Goal: Task Accomplishment & Management: Manage account settings

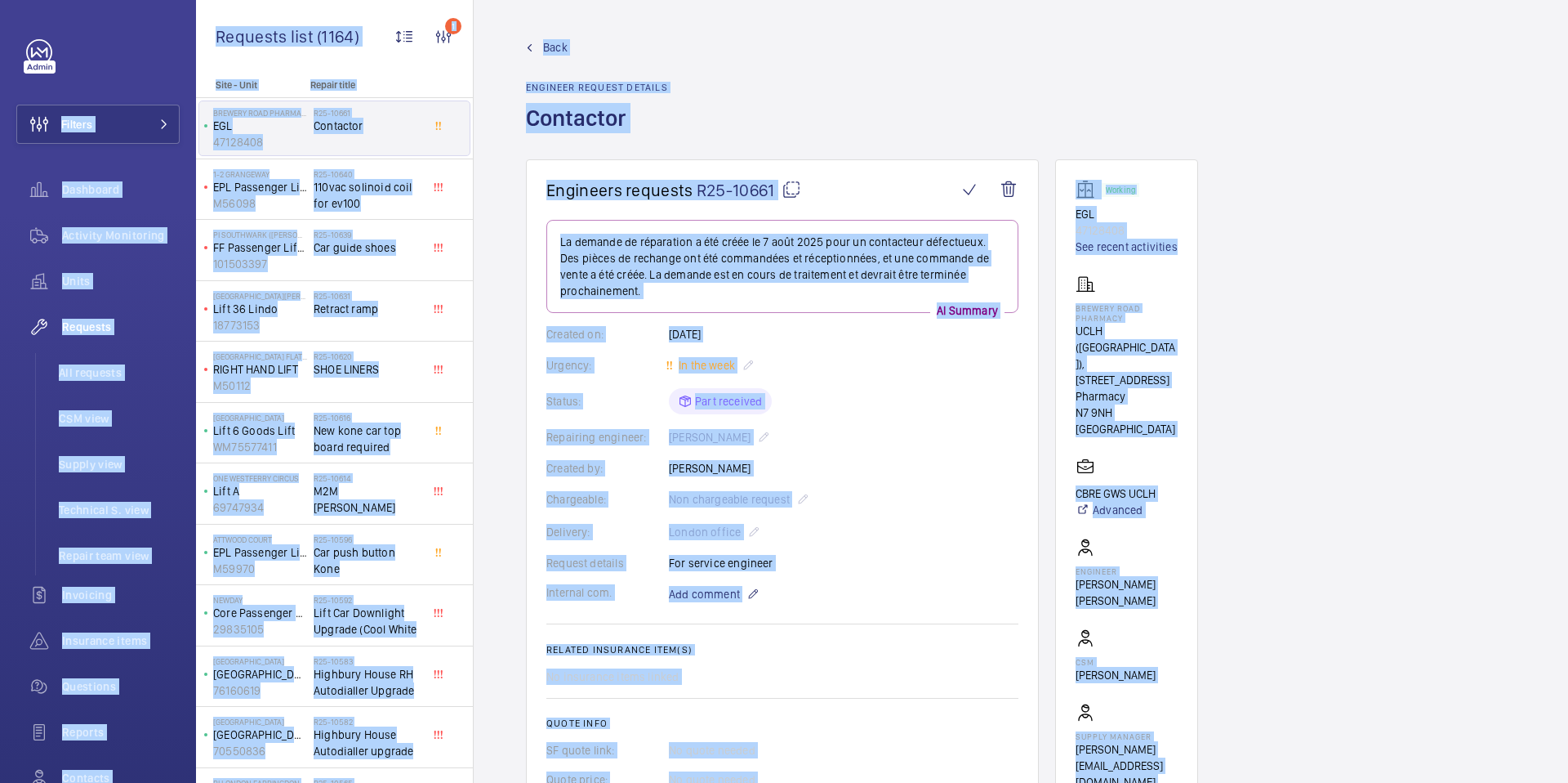
scroll to position [139, 0]
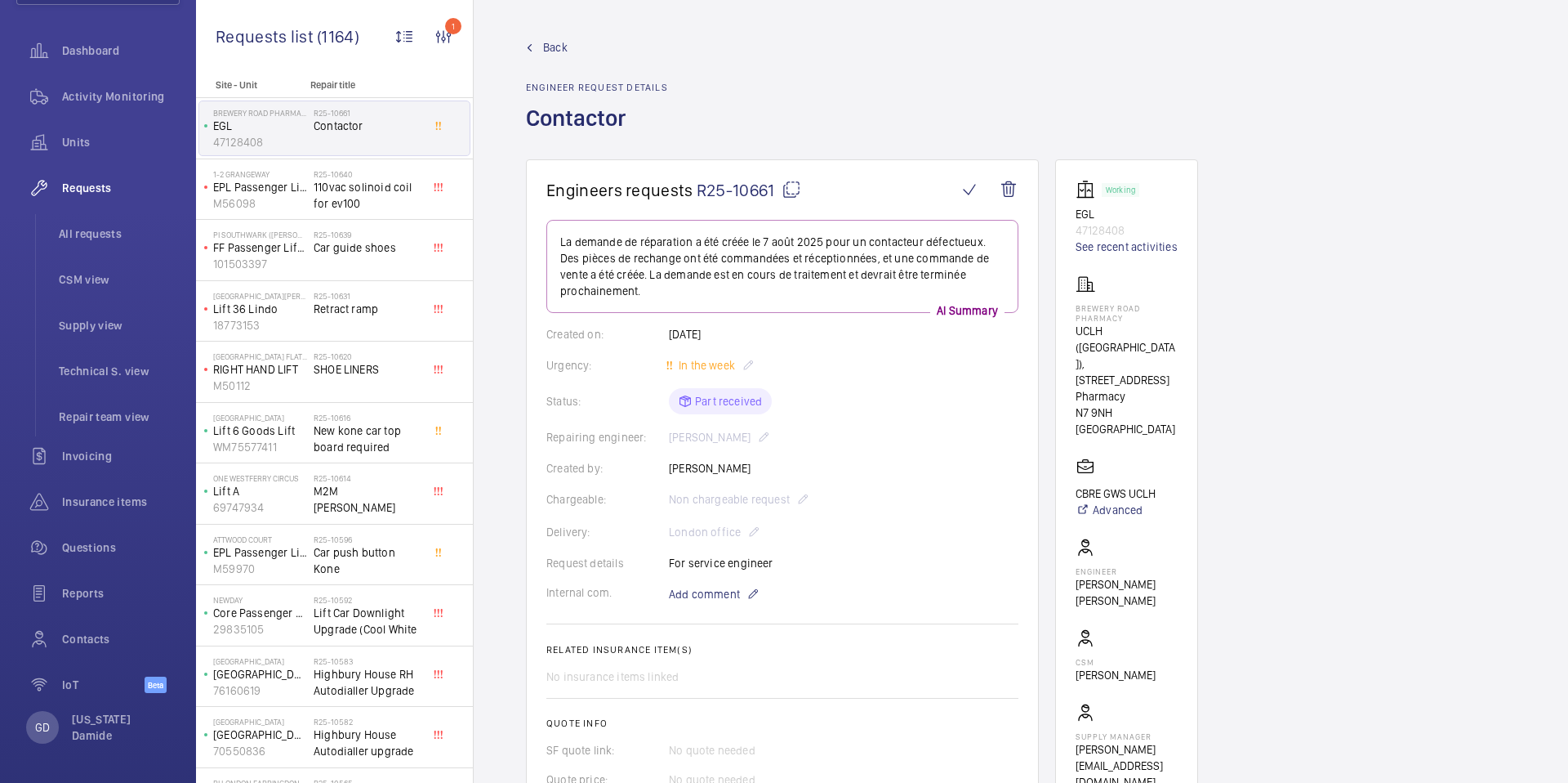
click at [647, 64] on div "Back Engineer request details Contactor" at bounding box center [597, 99] width 142 height 120
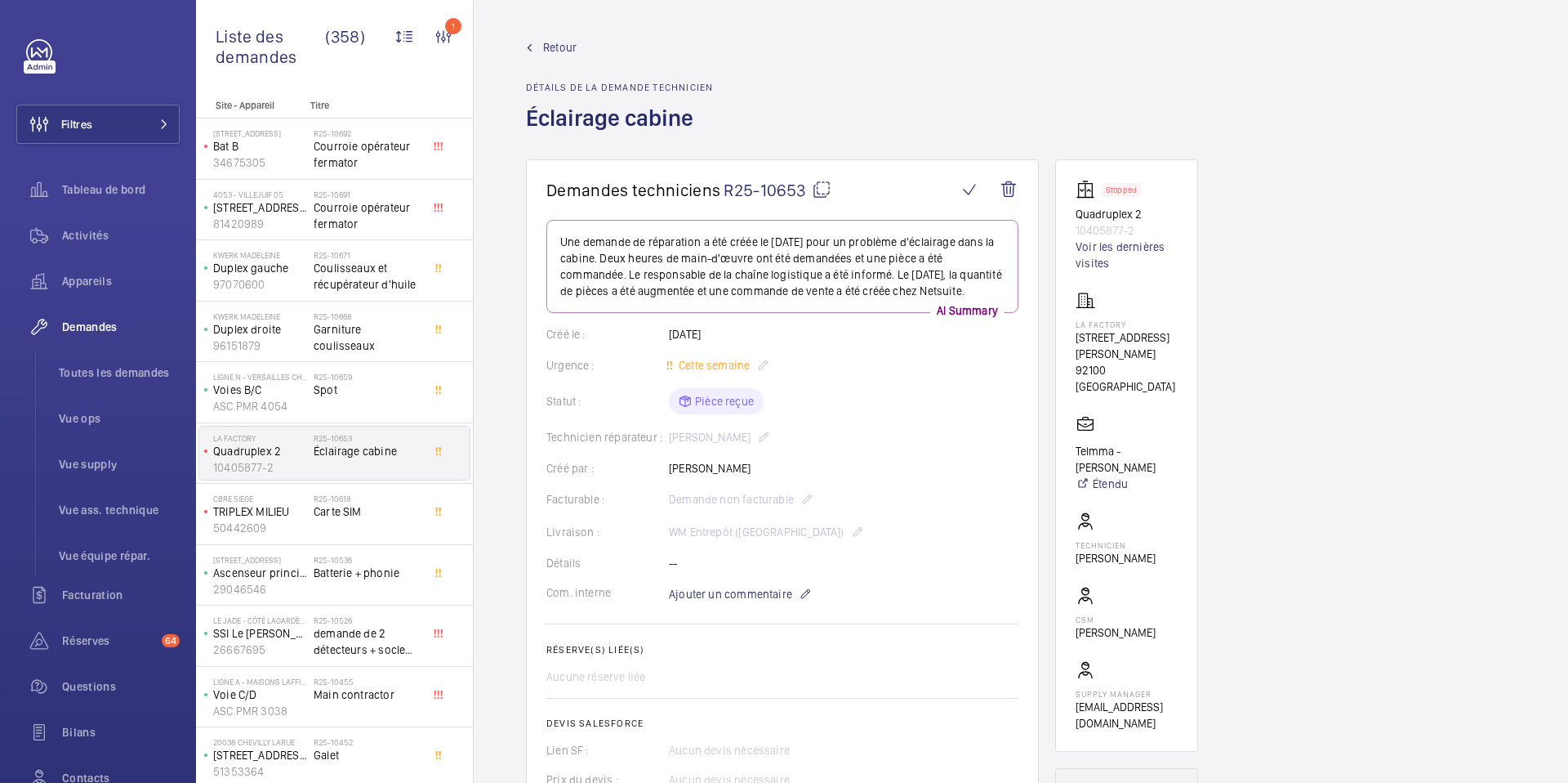
click at [514, 32] on wm-front-admin-header "Retour Détails de la demande technicien Éclairage cabine" at bounding box center [1020, 80] width 1094 height 159
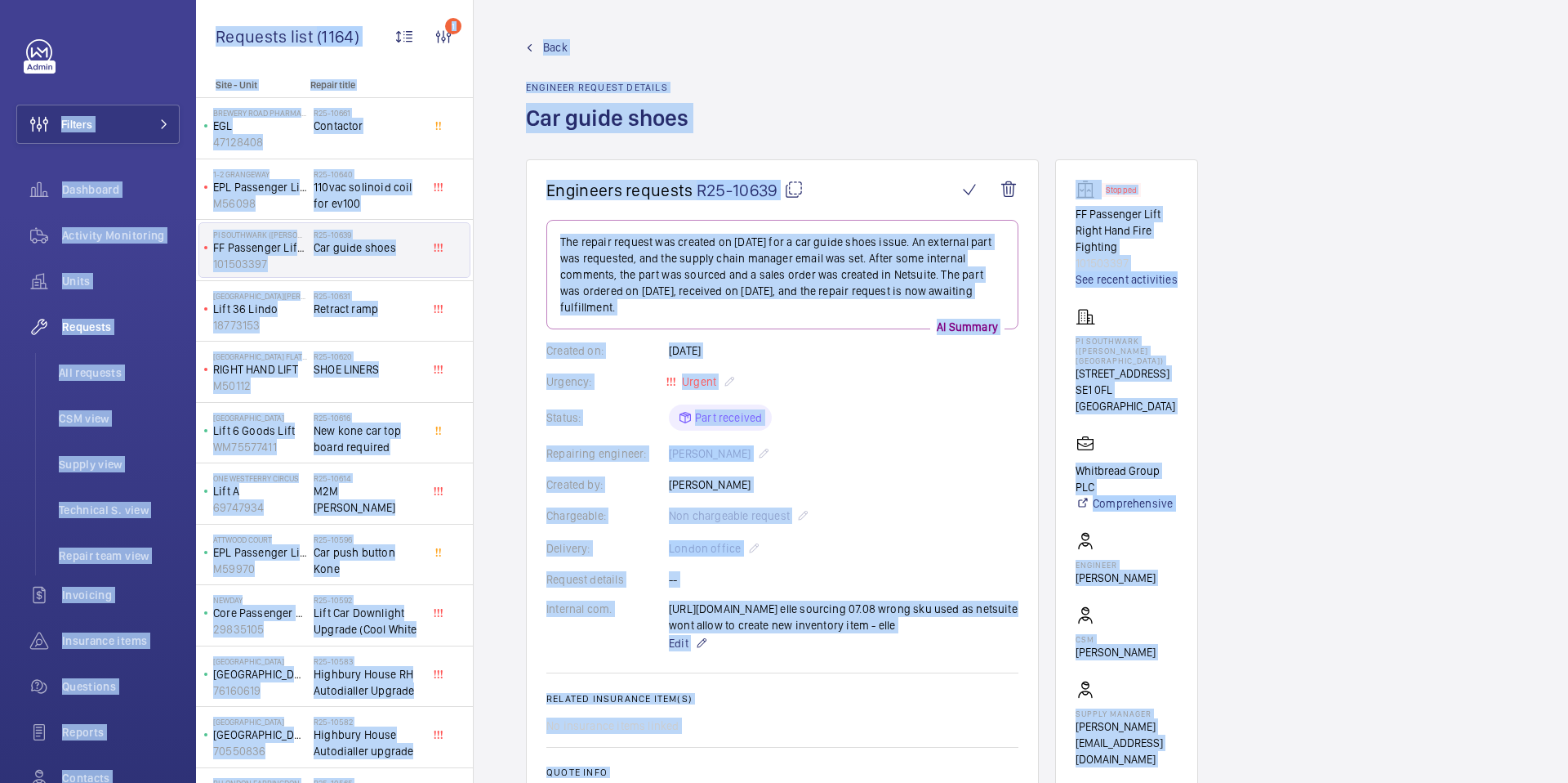
click at [695, 100] on div "Back Engineer request details Car guide shoes" at bounding box center [612, 99] width 173 height 120
